Goal: Task Accomplishment & Management: Use online tool/utility

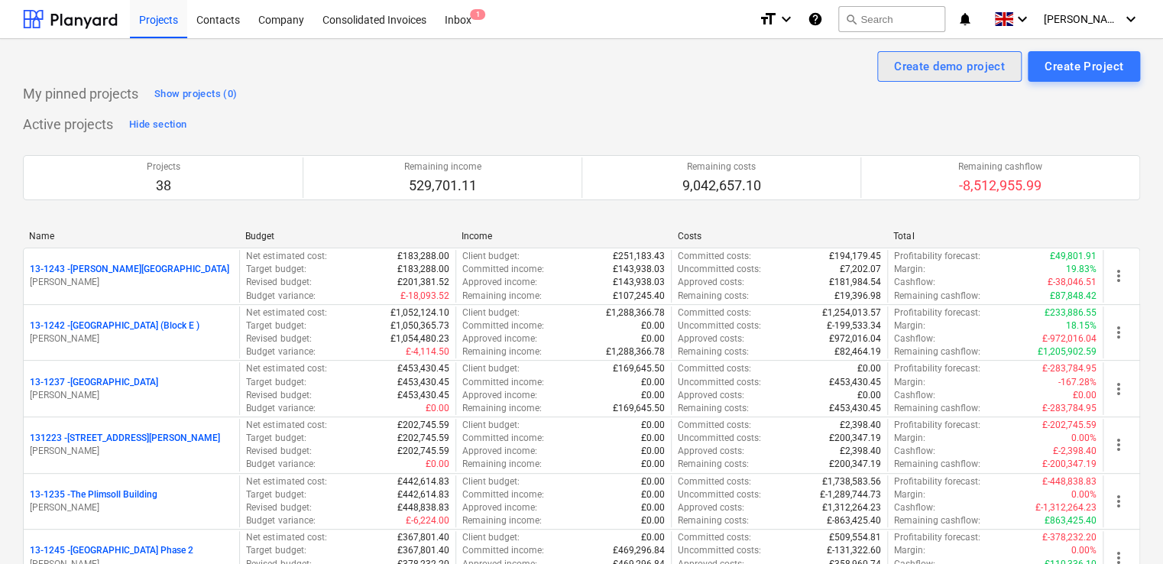
drag, startPoint x: 146, startPoint y: 18, endPoint x: 1013, endPoint y: 72, distance: 868.3
click at [146, 18] on div "Projects" at bounding box center [158, 18] width 57 height 39
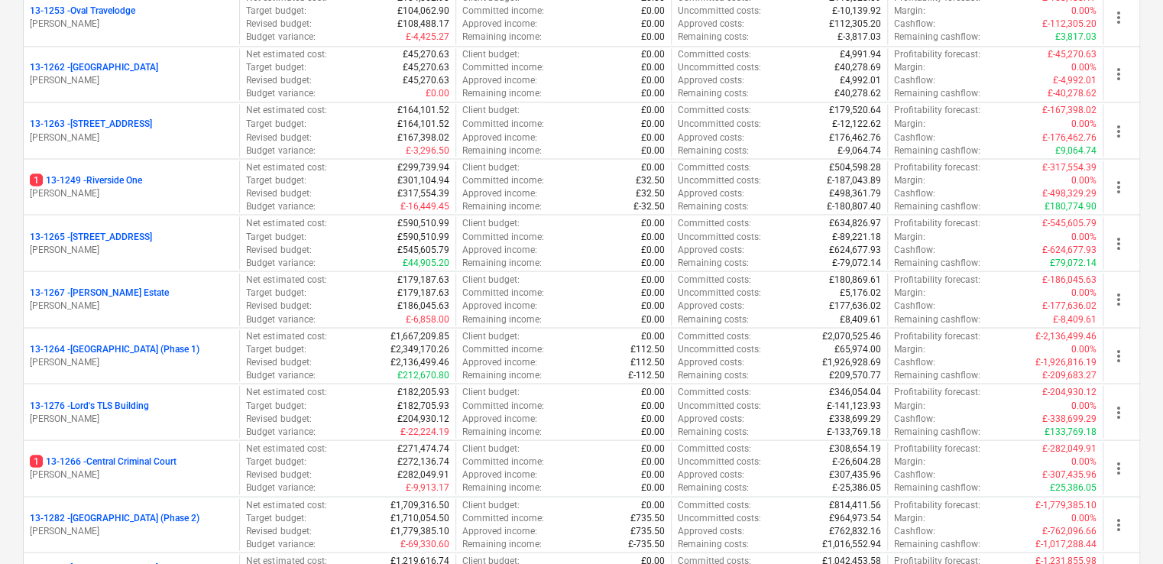
scroll to position [1390, 0]
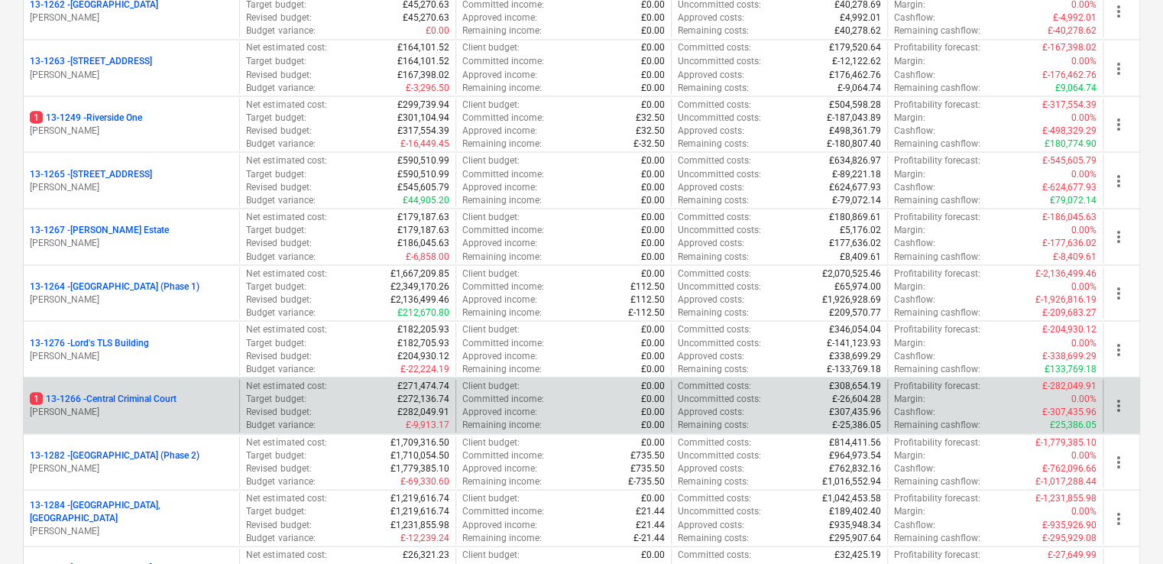
click at [97, 406] on p "[PERSON_NAME]" at bounding box center [131, 411] width 203 height 13
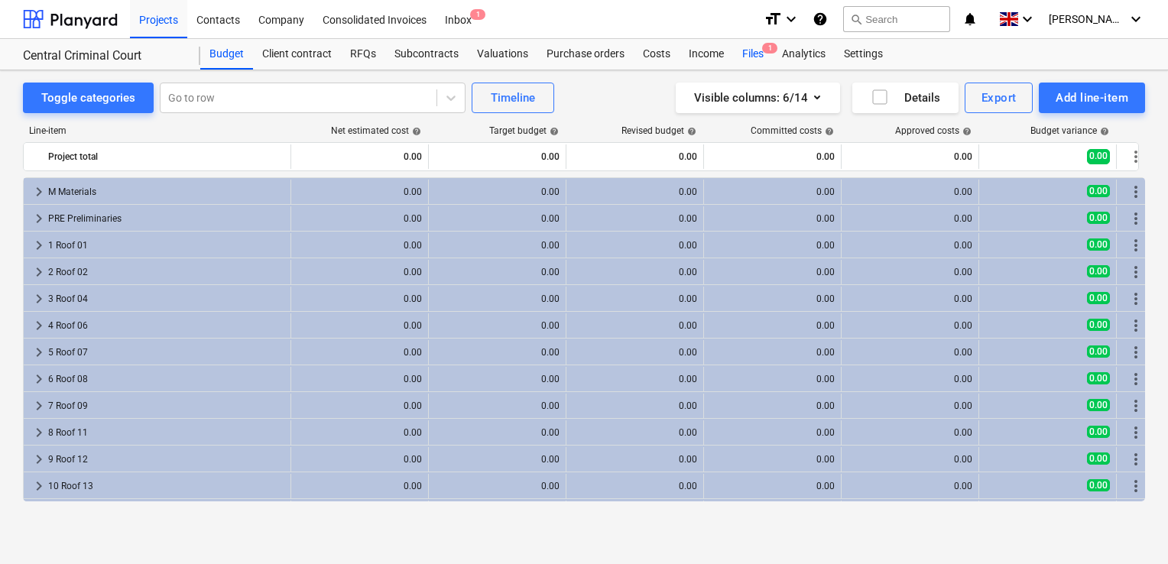
click at [754, 51] on div "Files 1" at bounding box center [753, 54] width 40 height 31
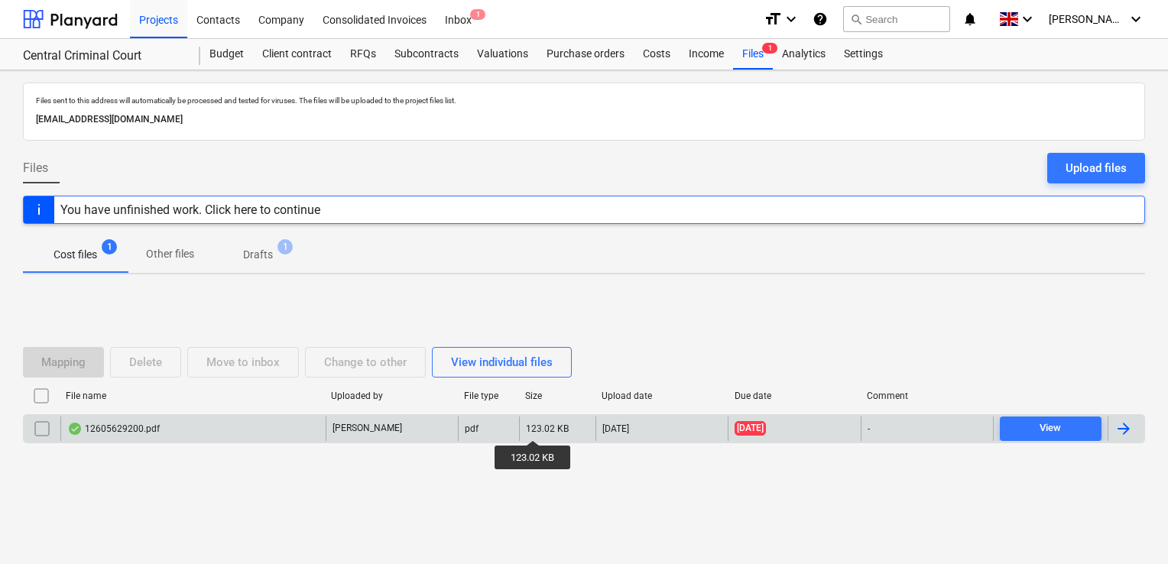
click at [533, 426] on div "123.02 KB" at bounding box center [547, 428] width 43 height 11
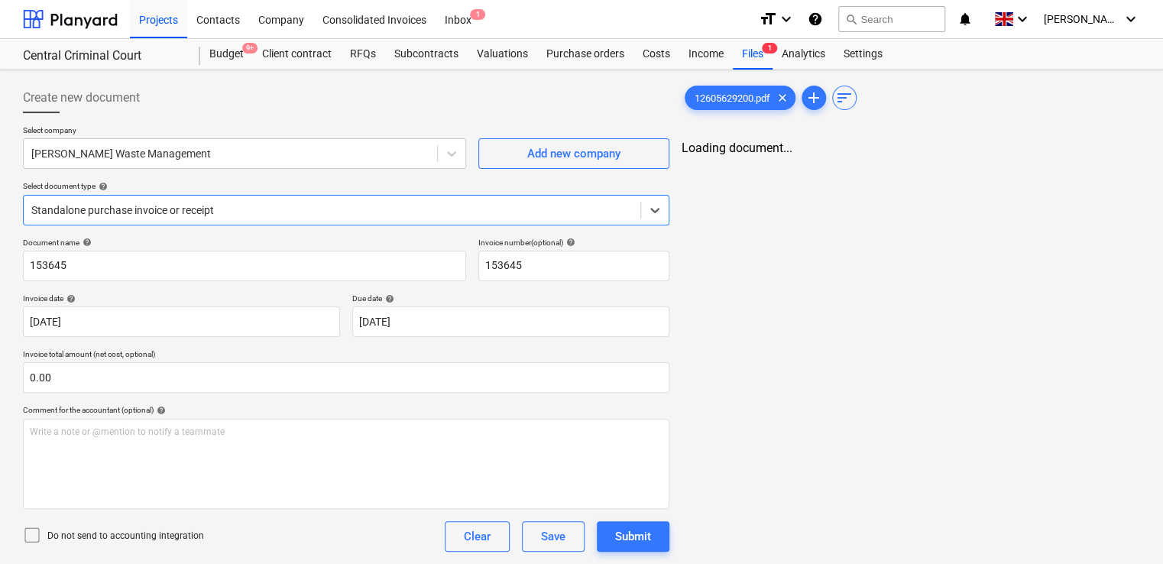
type input "153645"
type input "[DATE]"
click at [303, 209] on div at bounding box center [331, 210] width 601 height 15
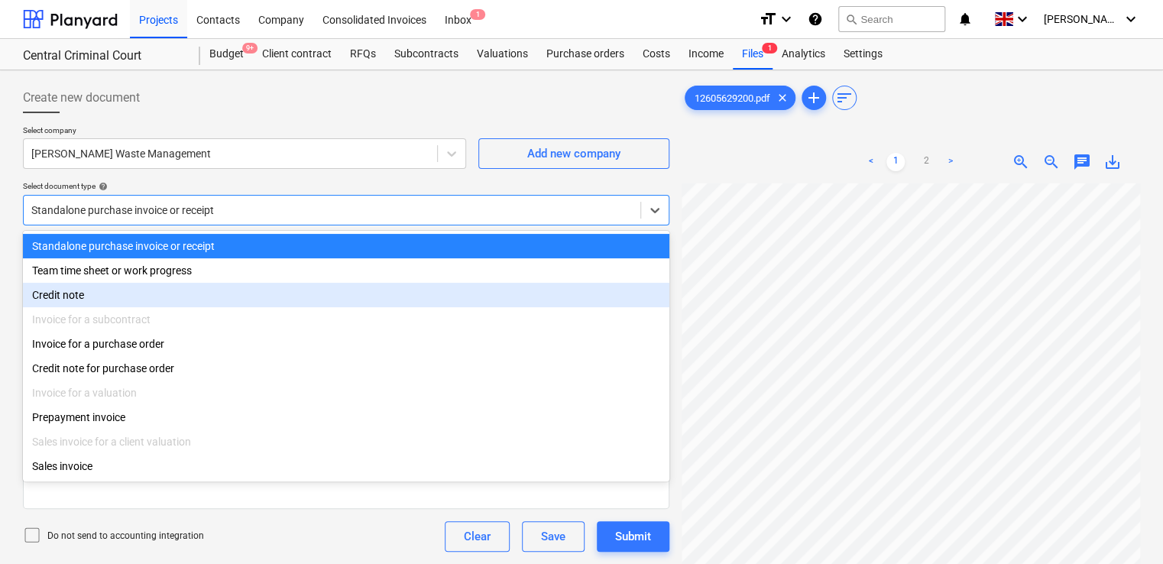
click at [107, 294] on div "Credit note" at bounding box center [346, 295] width 647 height 24
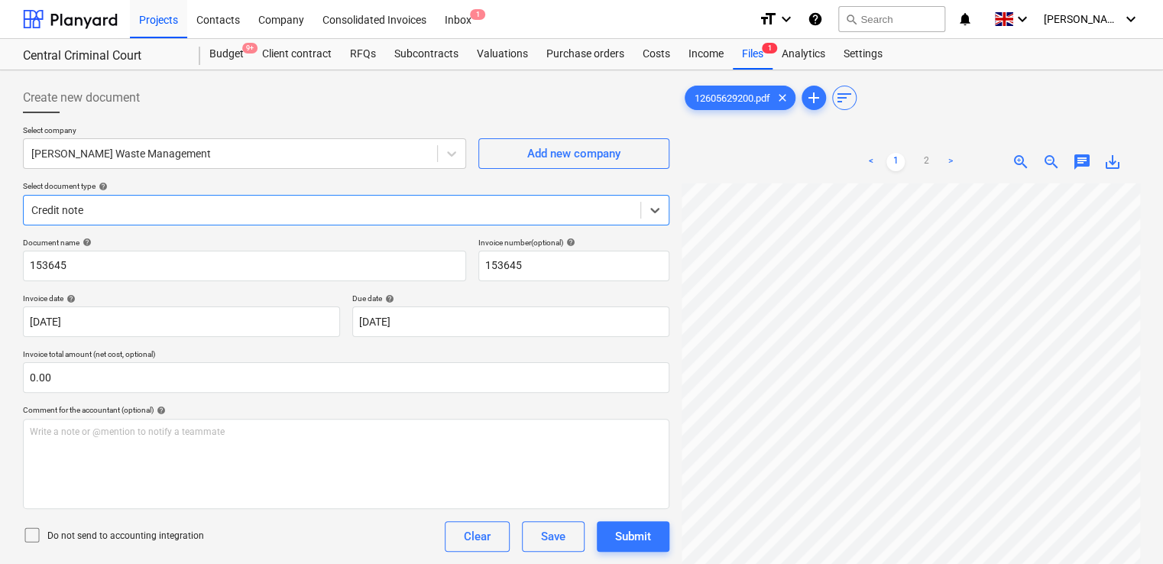
click at [29, 533] on icon at bounding box center [32, 535] width 18 height 18
click at [222, 527] on div "Do not send to accounting integration Clear Save Submit" at bounding box center [346, 536] width 647 height 31
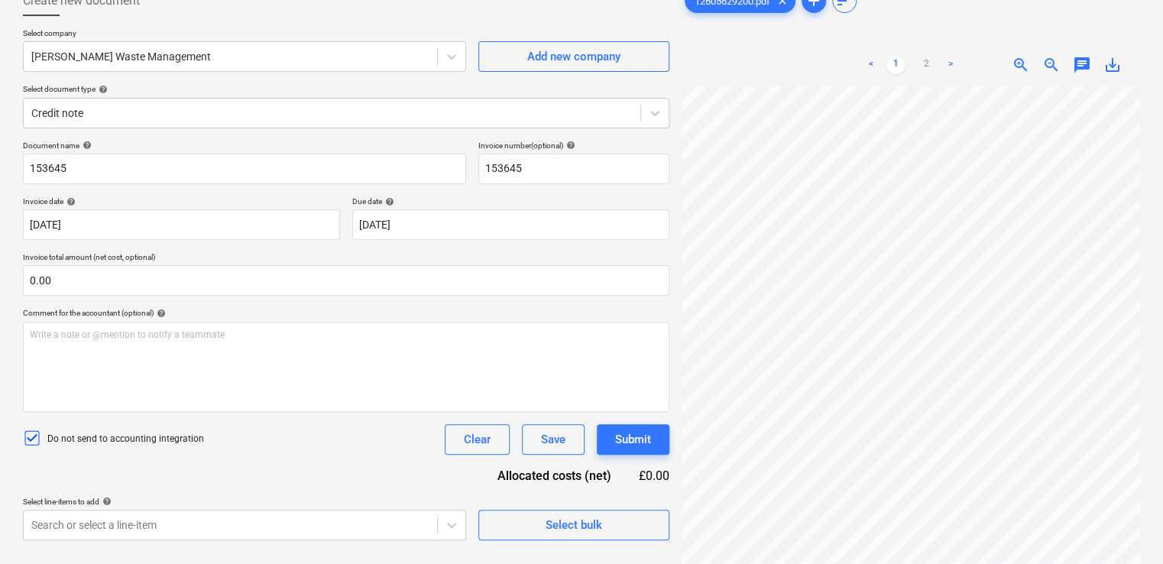
scroll to position [153, 0]
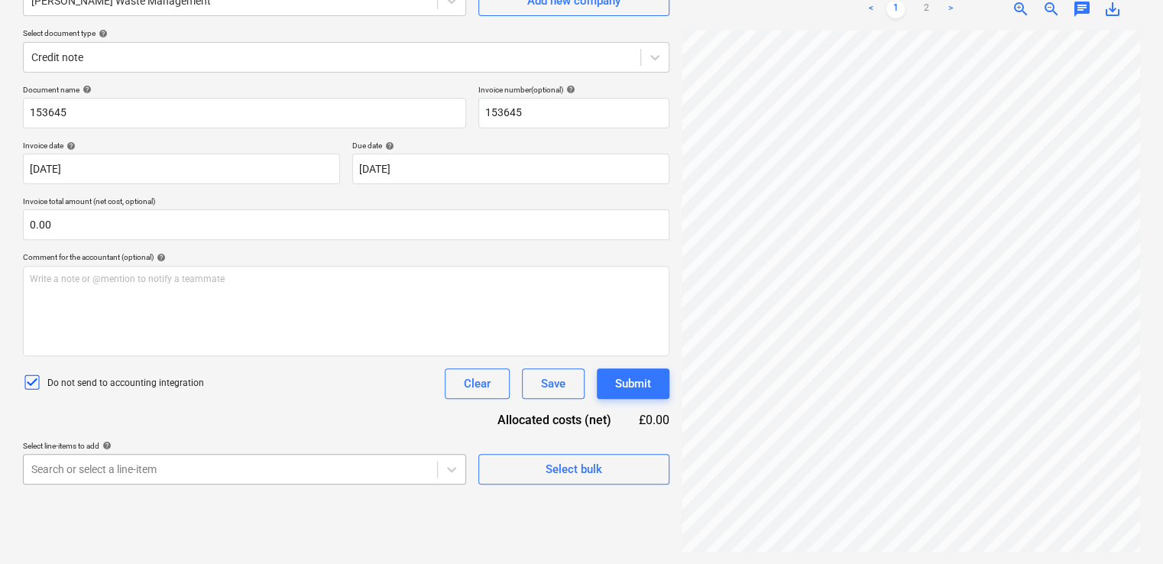
click at [318, 411] on body "Projects Contacts Company Consolidated Invoices Inbox 1 format_size keyboard_ar…" at bounding box center [581, 129] width 1163 height 564
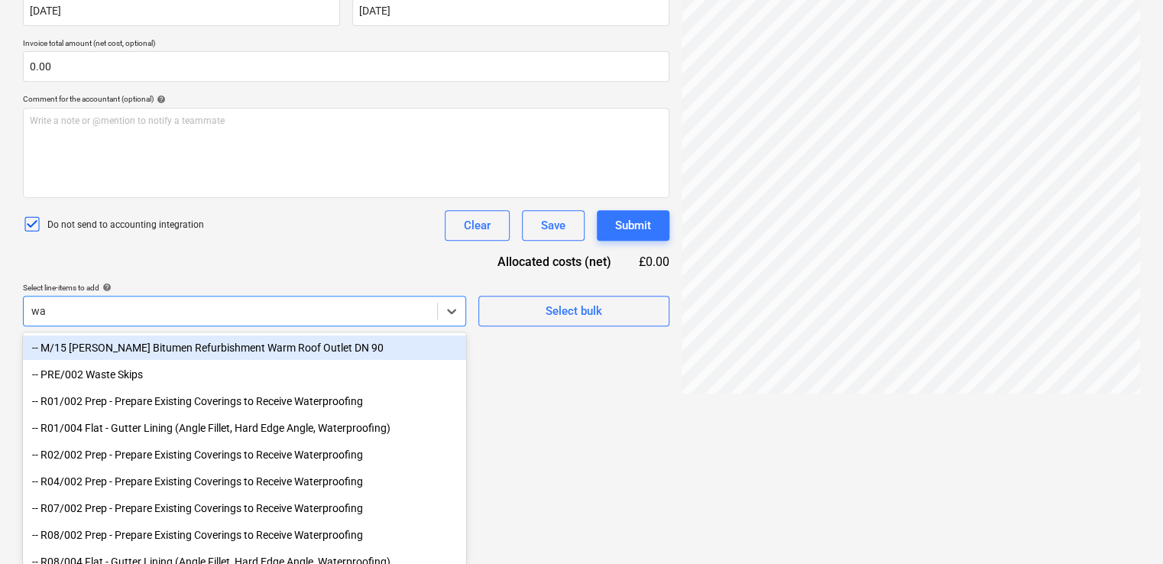
type input "was"
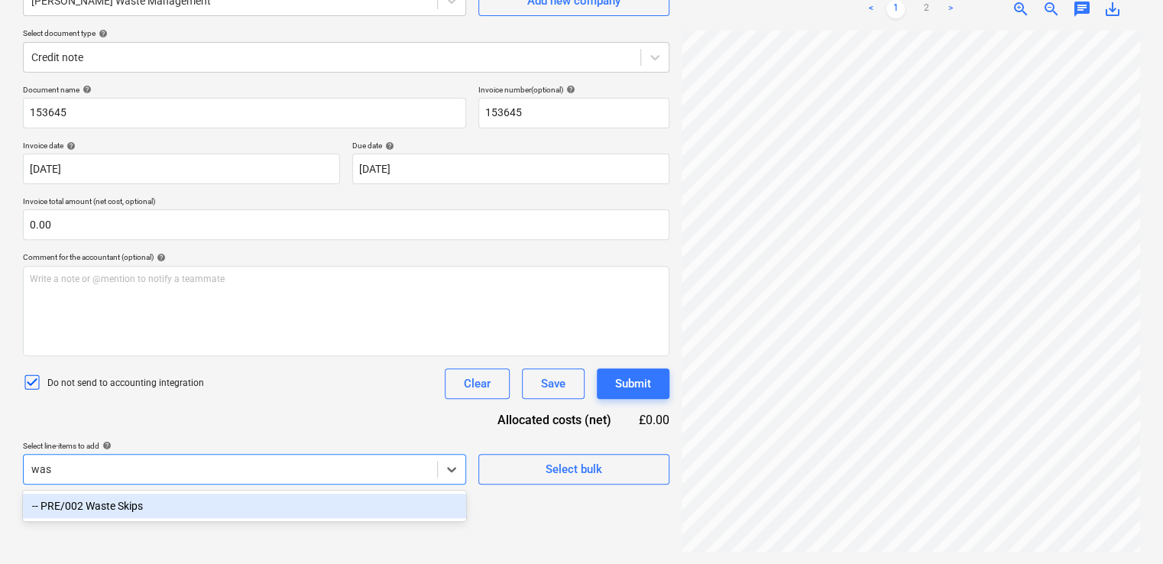
click at [141, 517] on div "-- PRE/002 Waste Skips" at bounding box center [244, 506] width 443 height 24
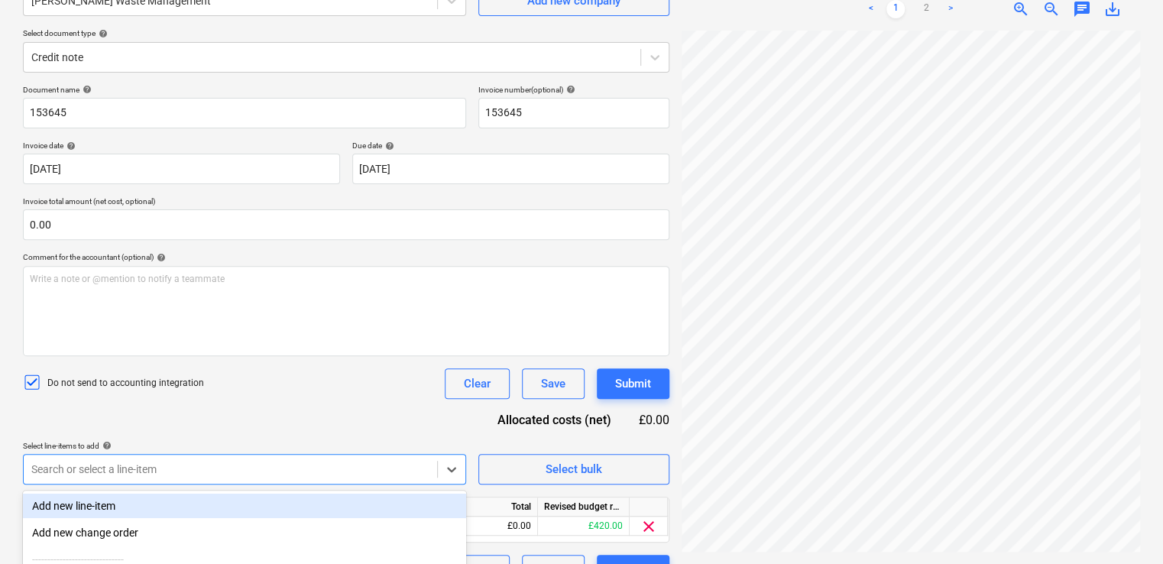
click at [254, 430] on div "Document name help 153645 Invoice number (optional) help 153645 Invoice date he…" at bounding box center [346, 335] width 647 height 501
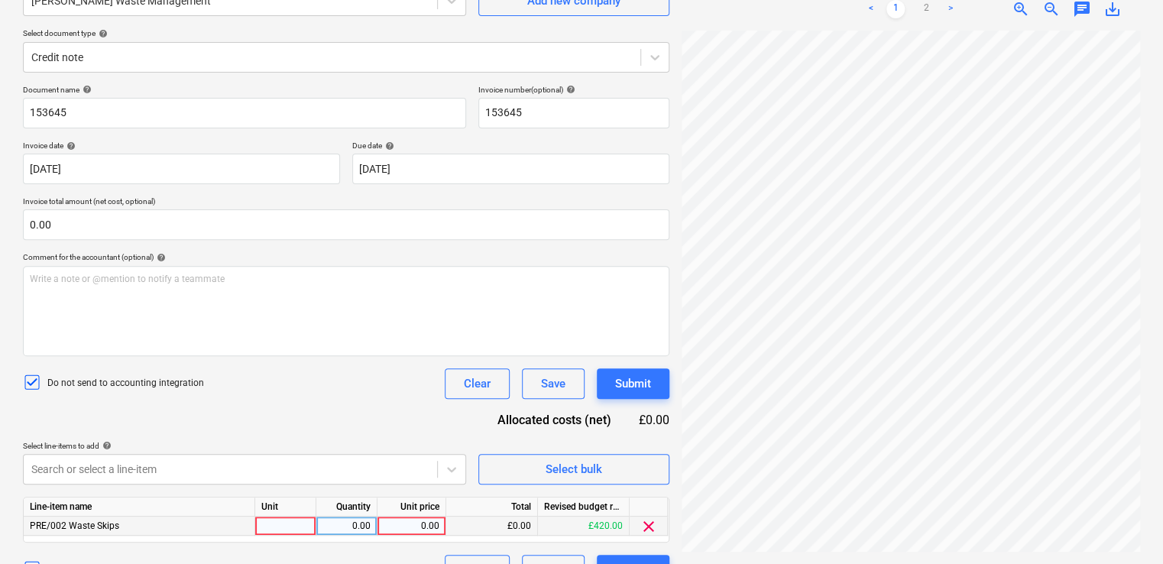
click at [300, 521] on div at bounding box center [285, 526] width 61 height 19
type input "item"
type input "-2.80"
click at [316, 401] on div "Document name help 153645 Invoice number (optional) help 153645 Invoice date he…" at bounding box center [346, 335] width 647 height 501
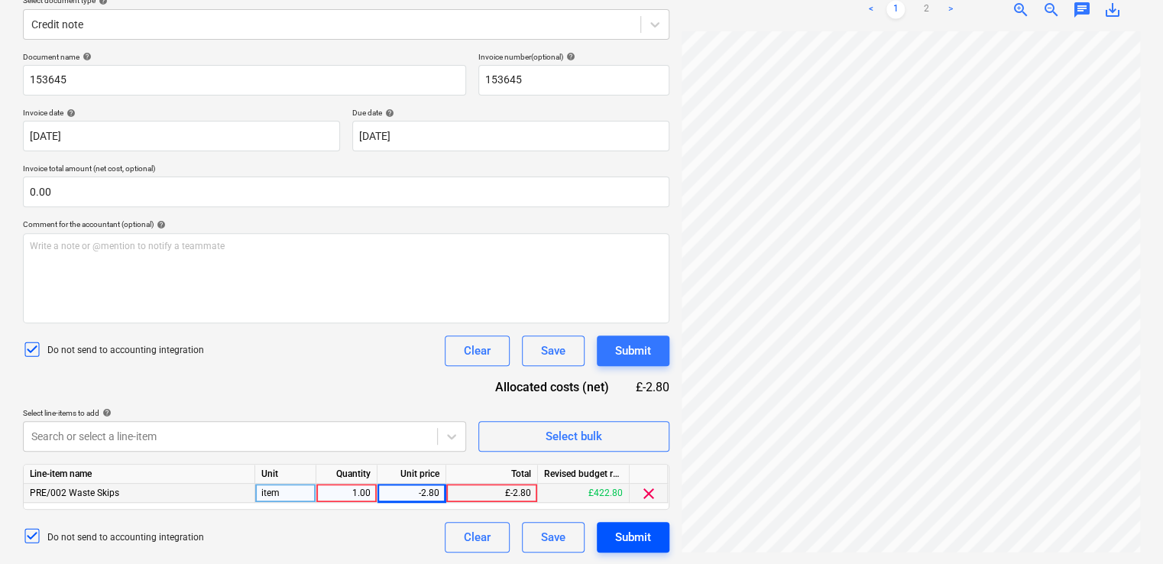
click at [634, 538] on div "Submit" at bounding box center [633, 537] width 36 height 20
click at [424, 492] on div "-2.80" at bounding box center [412, 493] width 56 height 19
type input "2.80"
click at [427, 400] on div "Document name help 153645 Invoice number (optional) help 153645 Invoice date he…" at bounding box center [346, 302] width 647 height 501
click at [428, 374] on div "Document name help 153645 Invoice number (optional) help 153645 Invoice date he…" at bounding box center [346, 302] width 647 height 501
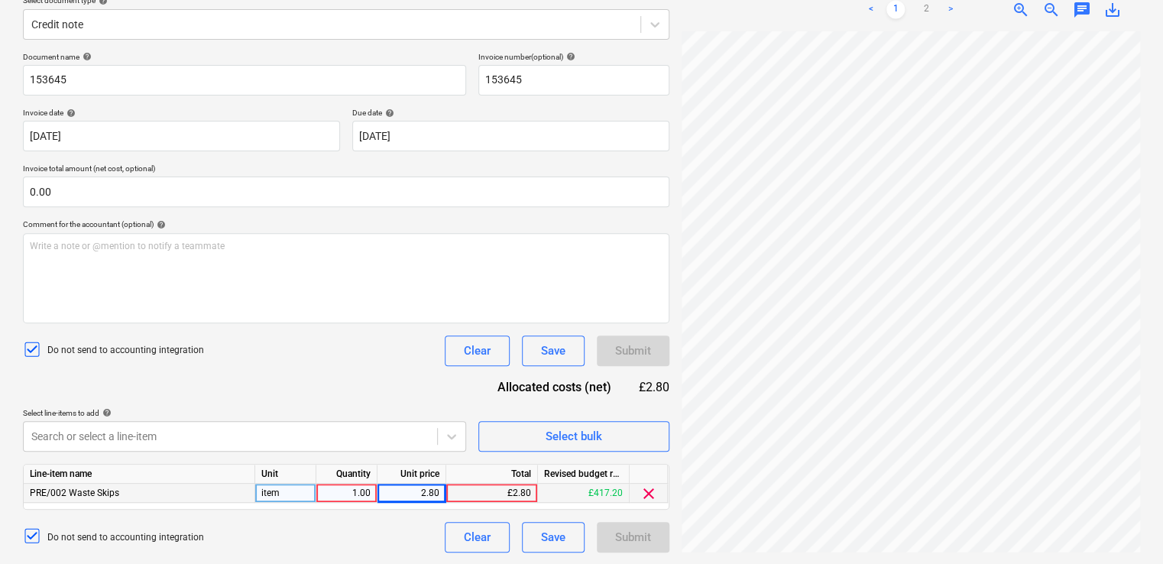
click at [348, 488] on div "1.00" at bounding box center [347, 493] width 48 height 19
type input "0"
click at [353, 413] on div "Select line-items to add help" at bounding box center [244, 413] width 443 height 10
click at [354, 498] on div "0.00" at bounding box center [347, 493] width 48 height 19
type input "1"
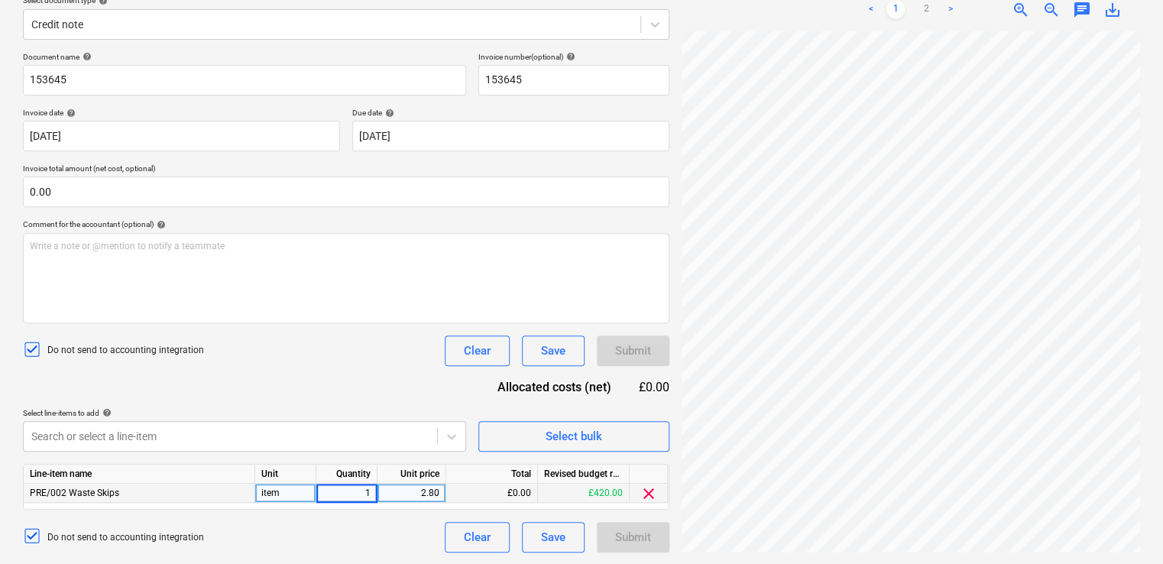
click at [378, 365] on div "Do not send to accounting integration Clear Save Submit" at bounding box center [346, 350] width 647 height 31
click at [418, 393] on div "Document name help 153645 Invoice number (optional) help 153645 Invoice date he…" at bounding box center [346, 302] width 647 height 501
click at [387, 491] on div "2.80" at bounding box center [412, 493] width 56 height 19
click at [392, 422] on div "Search or select a line-item" at bounding box center [244, 436] width 443 height 31
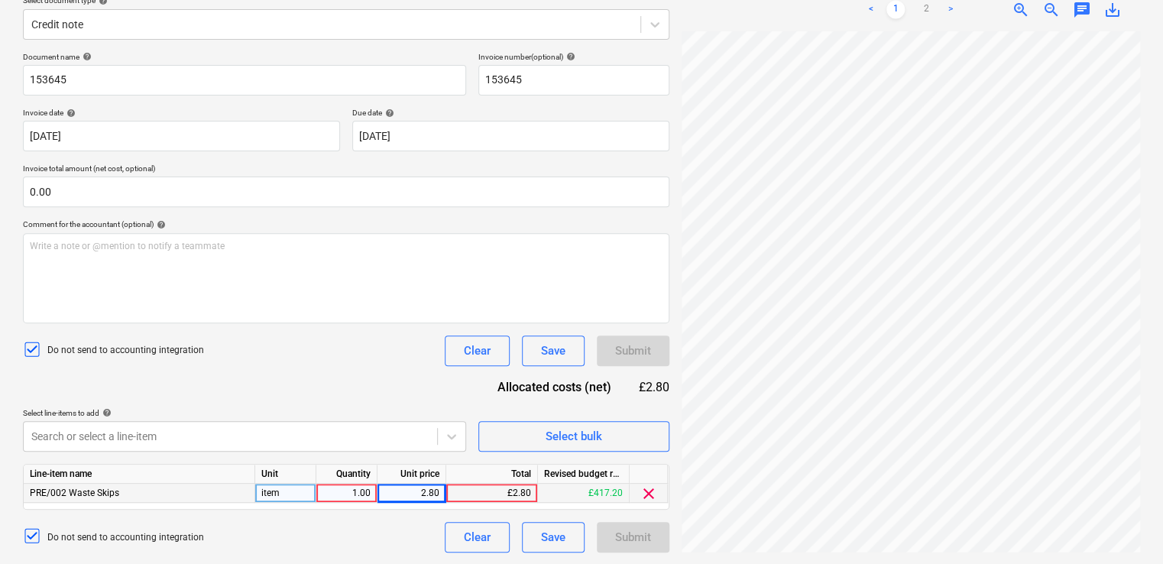
click at [358, 491] on div "1.00" at bounding box center [347, 493] width 48 height 19
type input "-1"
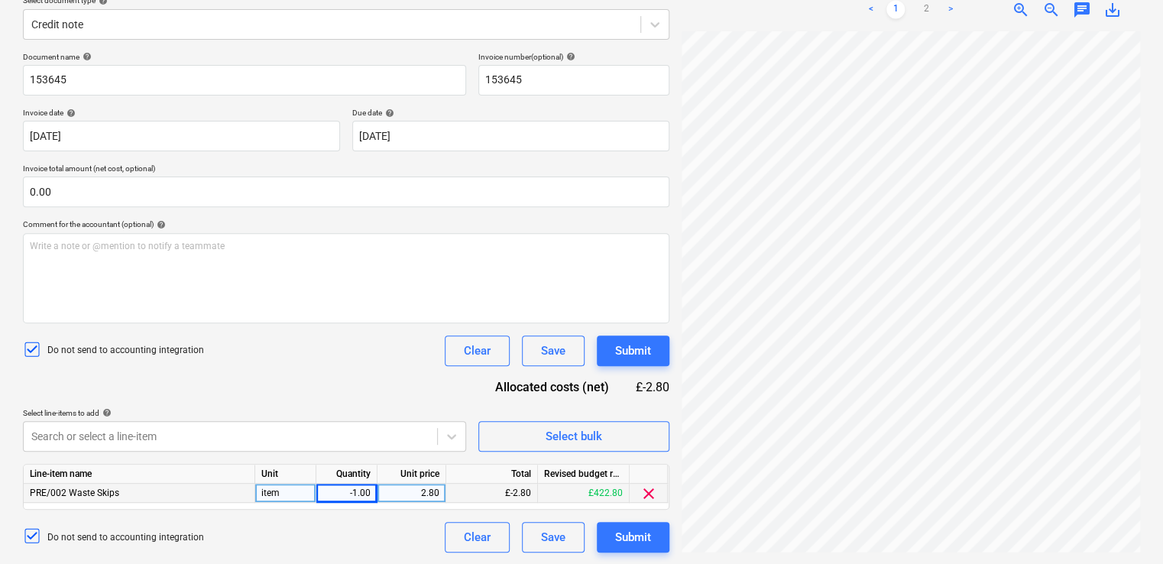
click at [394, 332] on div "Document name help 153645 Invoice number (optional) help 153645 Invoice date he…" at bounding box center [346, 302] width 647 height 501
click at [637, 533] on div "Submit" at bounding box center [633, 537] width 36 height 20
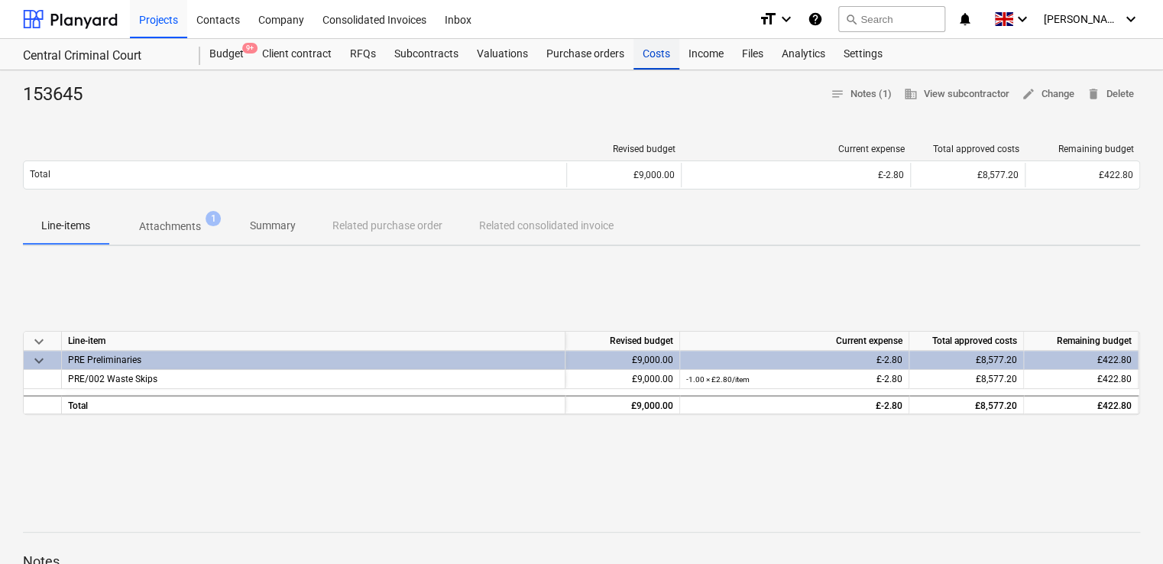
click at [658, 51] on div "Costs" at bounding box center [657, 54] width 46 height 31
